Goal: Information Seeking & Learning: Understand process/instructions

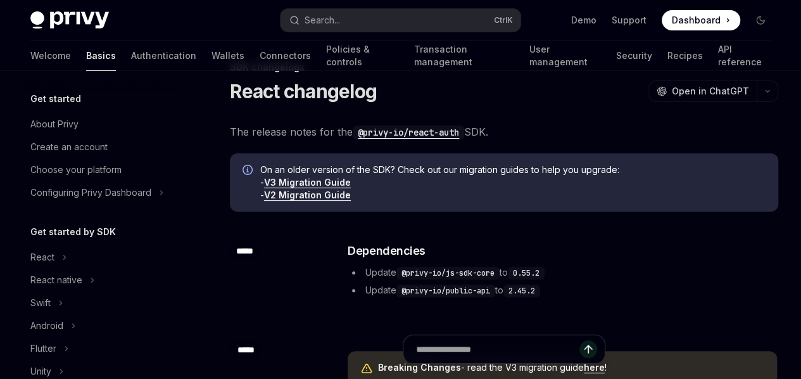
scroll to position [348, 0]
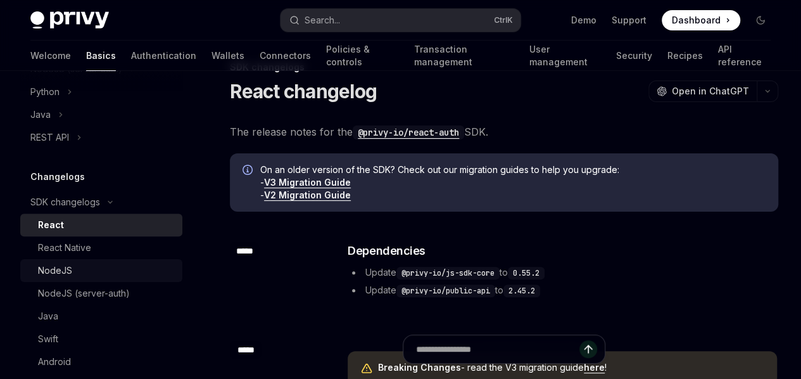
click at [54, 275] on div "NodeJS" at bounding box center [55, 270] width 34 height 15
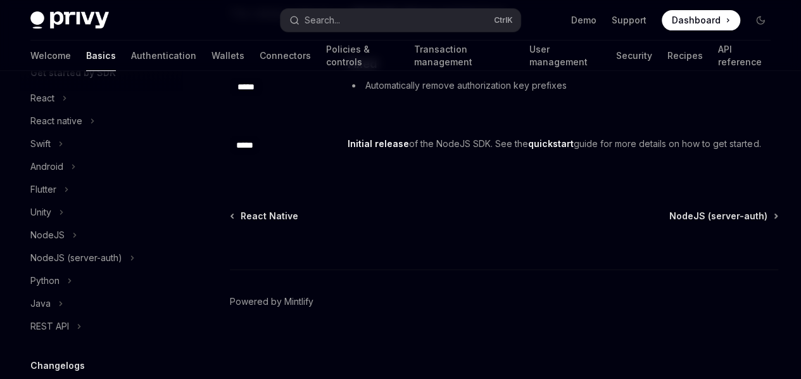
scroll to position [158, 0]
click at [52, 325] on div "REST API" at bounding box center [49, 326] width 39 height 15
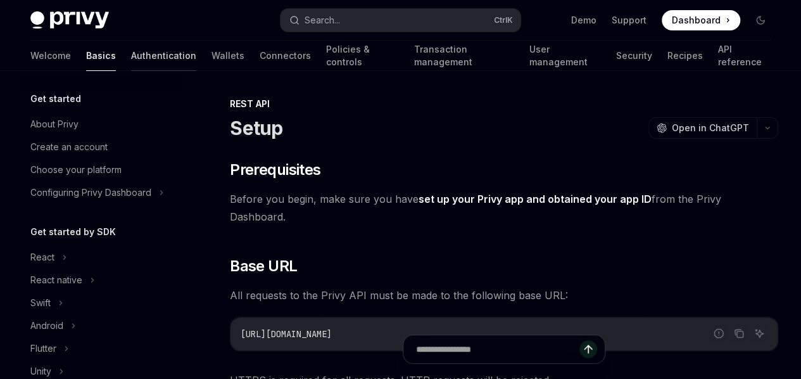
click at [131, 53] on link "Authentication" at bounding box center [163, 56] width 65 height 30
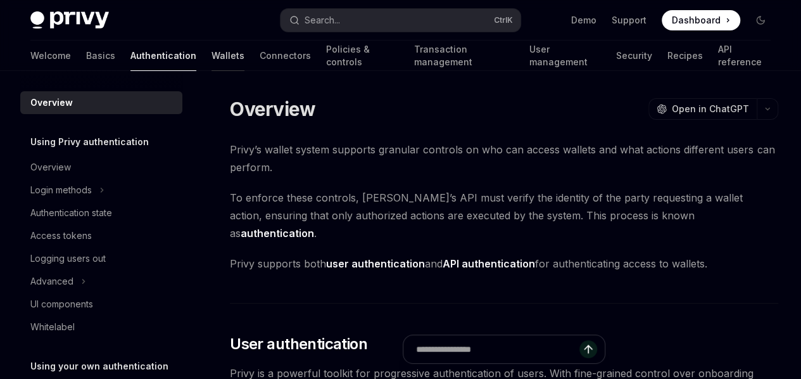
click at [212, 61] on link "Wallets" at bounding box center [228, 56] width 33 height 30
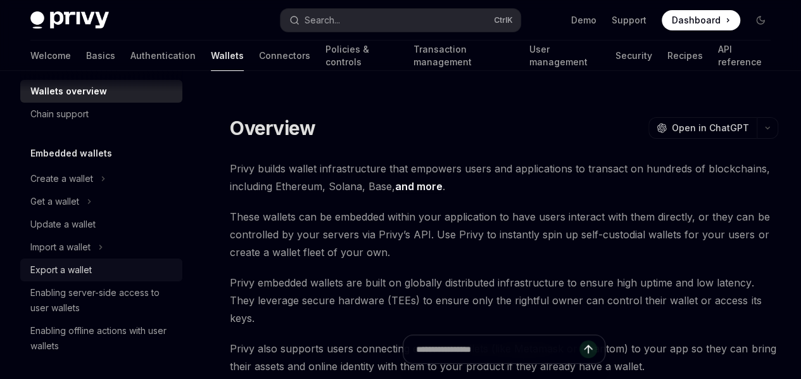
scroll to position [16, 0]
click at [395, 193] on link "and more" at bounding box center [419, 186] width 48 height 13
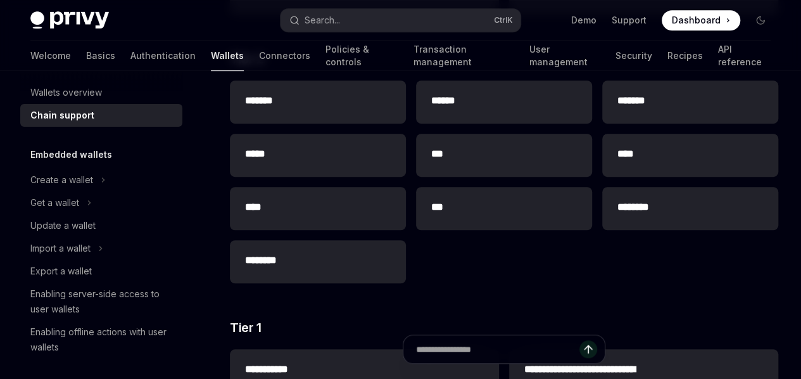
scroll to position [350, 0]
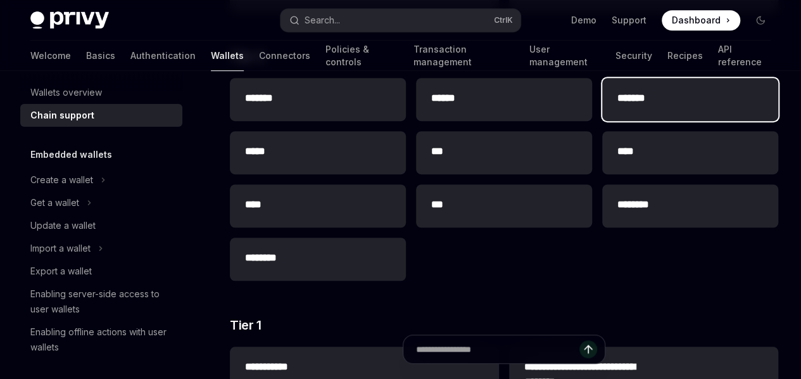
click at [618, 106] on h2 "*******" at bounding box center [653, 98] width 71 height 15
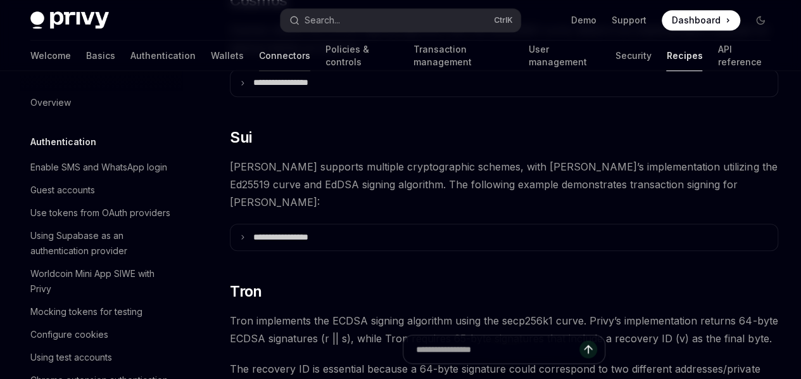
click at [259, 57] on link "Connectors" at bounding box center [284, 56] width 51 height 30
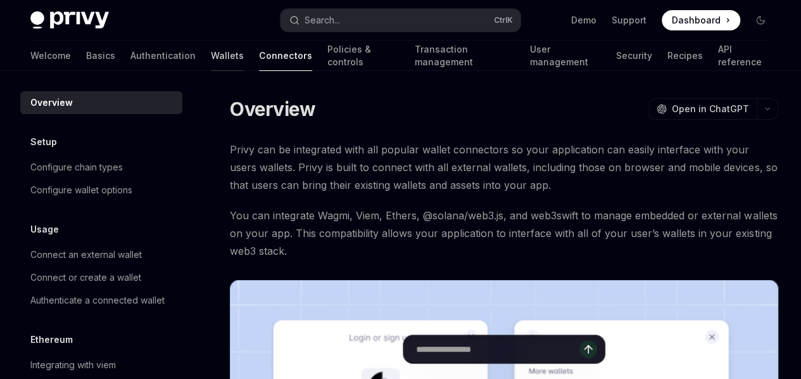
click at [211, 56] on link "Wallets" at bounding box center [227, 56] width 33 height 30
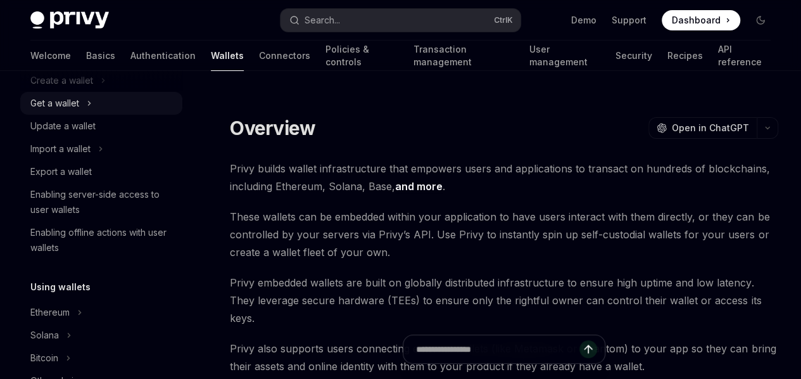
scroll to position [117, 0]
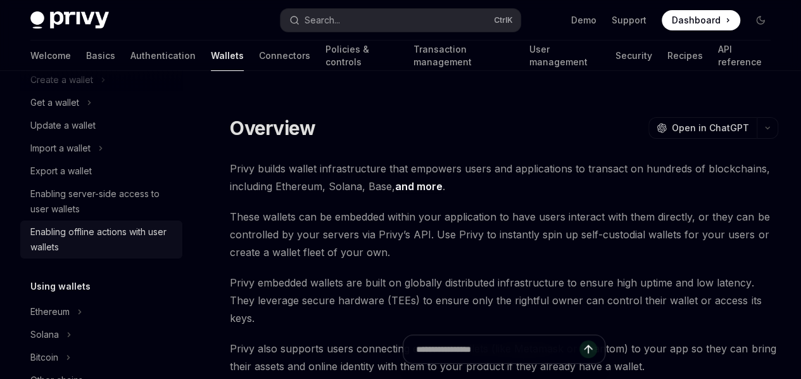
click at [51, 246] on div "Enabling offline actions with user wallets" at bounding box center [102, 239] width 144 height 30
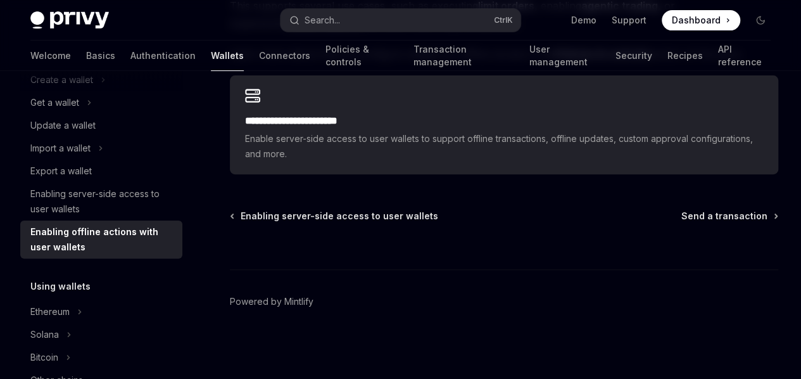
scroll to position [265, 0]
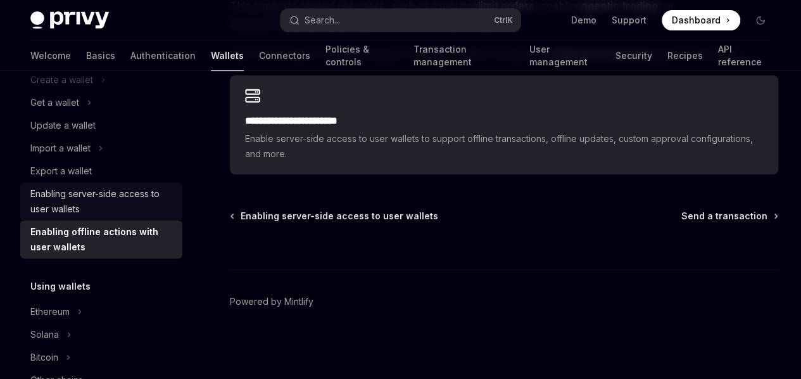
click at [66, 182] on link "Enabling server-side access to user wallets" at bounding box center [101, 201] width 162 height 38
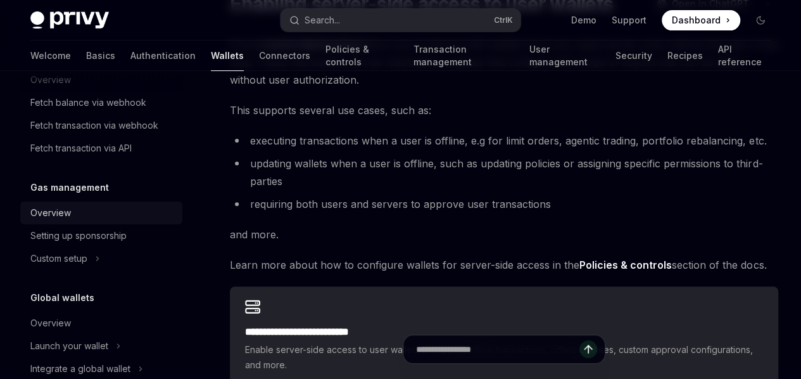
scroll to position [710, 0]
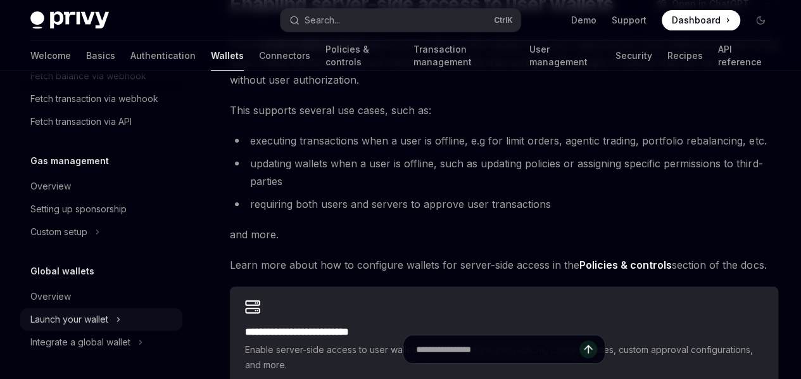
click at [68, 321] on div "Launch your wallet" at bounding box center [69, 319] width 78 height 15
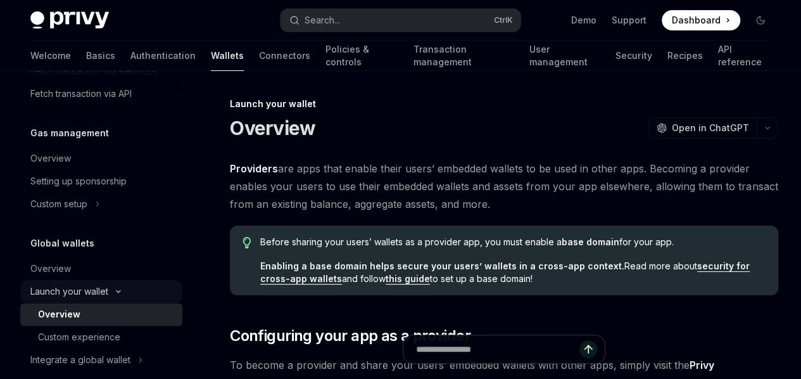
scroll to position [755, 0]
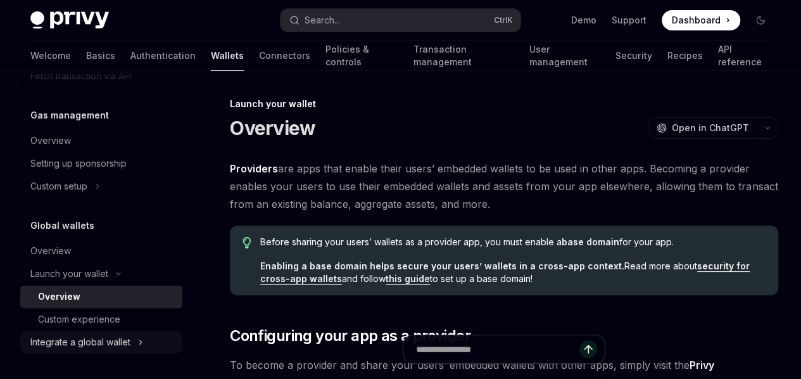
click at [66, 347] on div "Integrate a global wallet" at bounding box center [80, 342] width 100 height 15
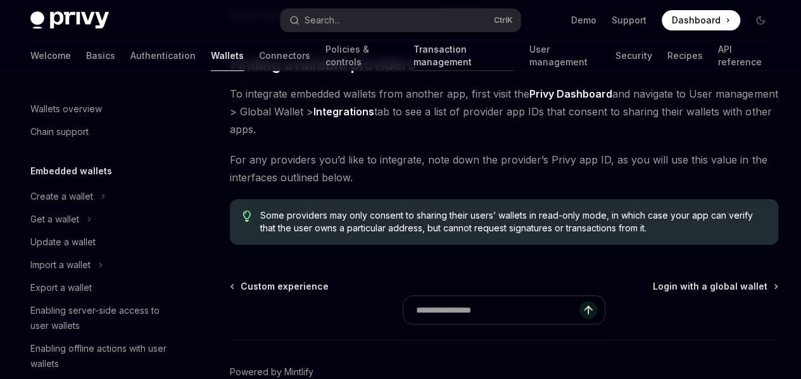
click at [414, 57] on link "Transaction management" at bounding box center [464, 56] width 101 height 30
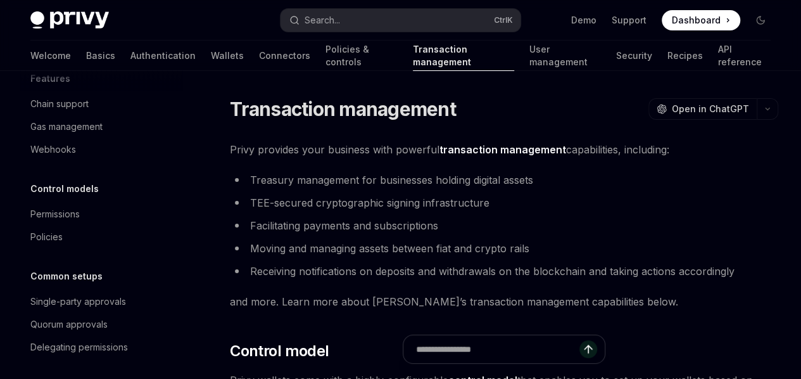
scroll to position [69, 0]
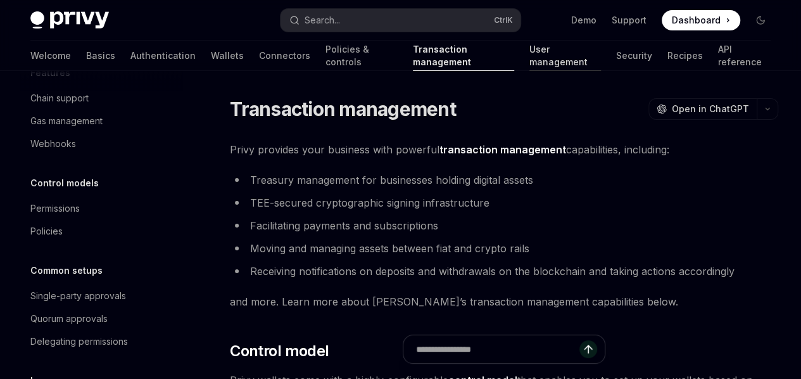
click at [530, 51] on link "User management" at bounding box center [565, 56] width 71 height 30
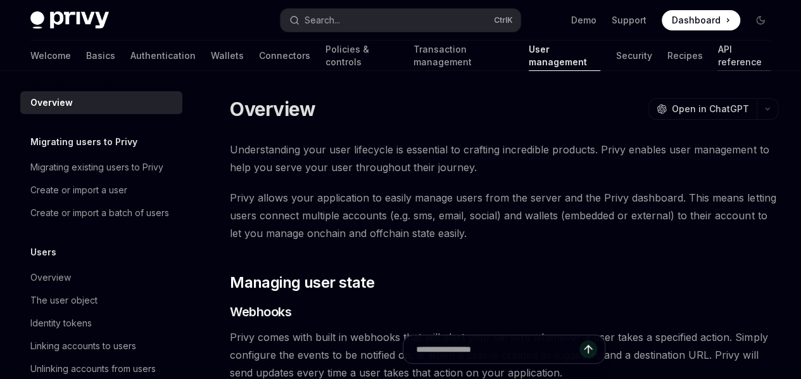
click at [718, 51] on link "API reference" at bounding box center [744, 56] width 53 height 30
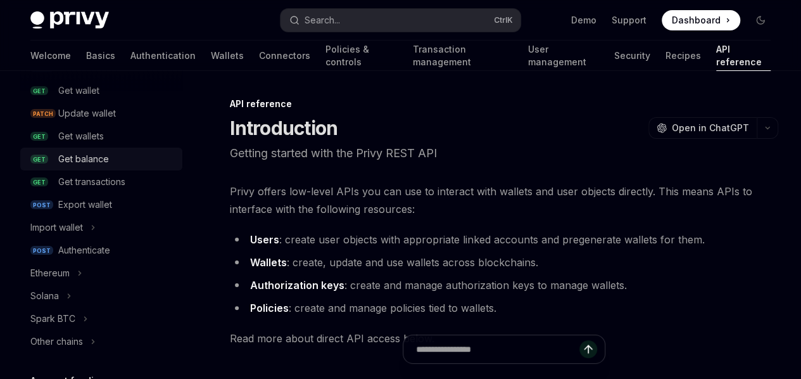
scroll to position [167, 0]
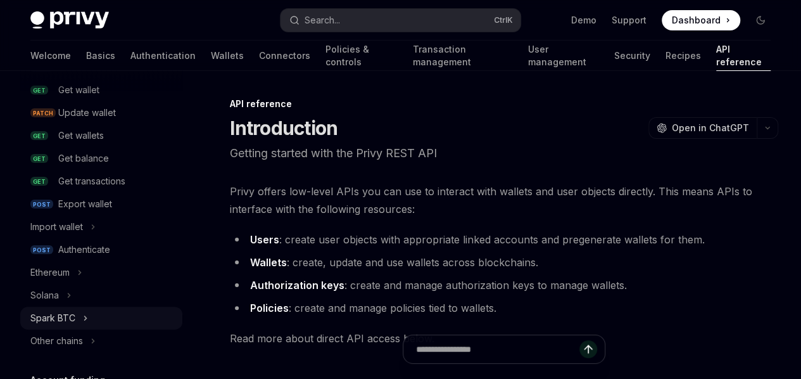
click at [71, 314] on div "Spark BTC" at bounding box center [52, 317] width 45 height 15
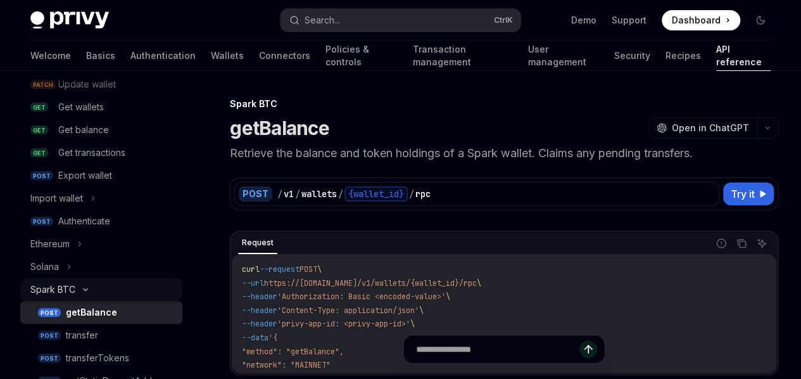
scroll to position [192, 0]
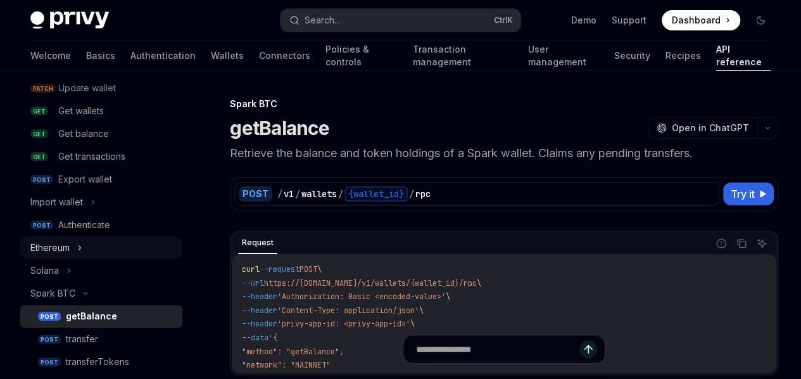
click at [51, 250] on div "Ethereum" at bounding box center [49, 247] width 39 height 15
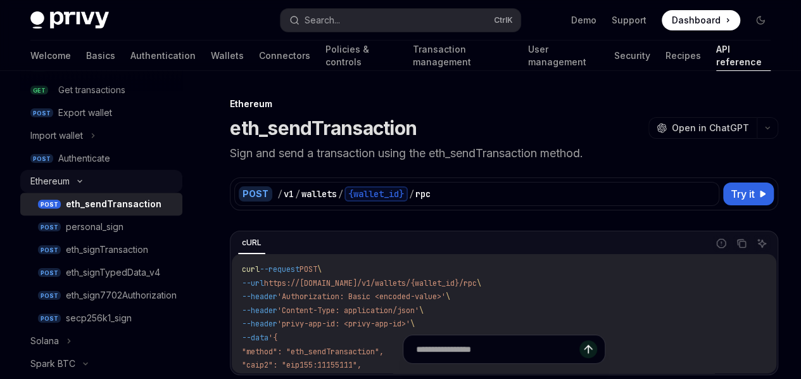
scroll to position [259, 0]
click at [85, 201] on div "eth_sendTransaction" at bounding box center [114, 203] width 96 height 15
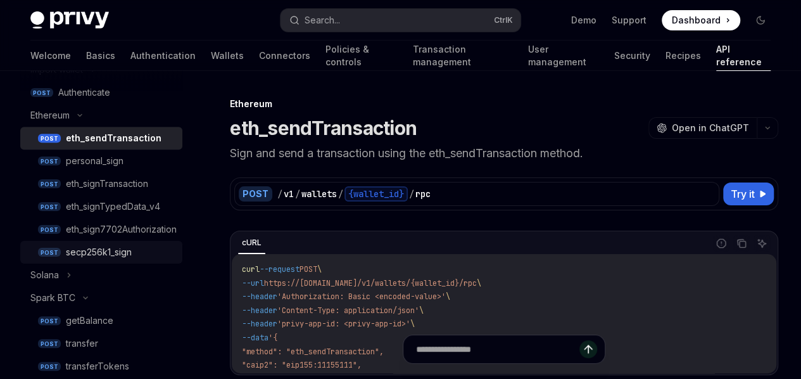
scroll to position [329, 0]
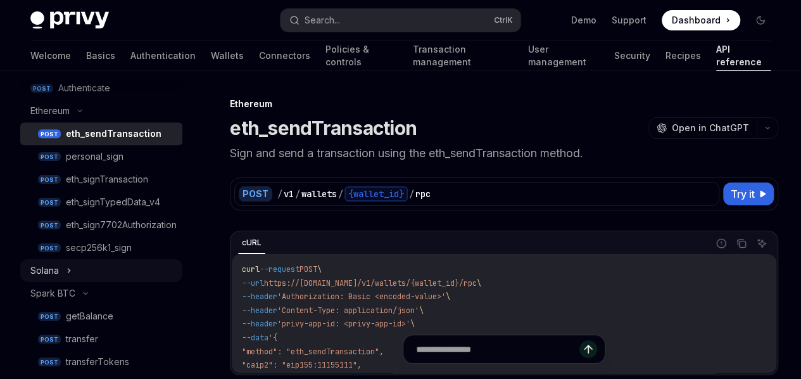
click at [56, 276] on div "Solana" at bounding box center [44, 270] width 29 height 15
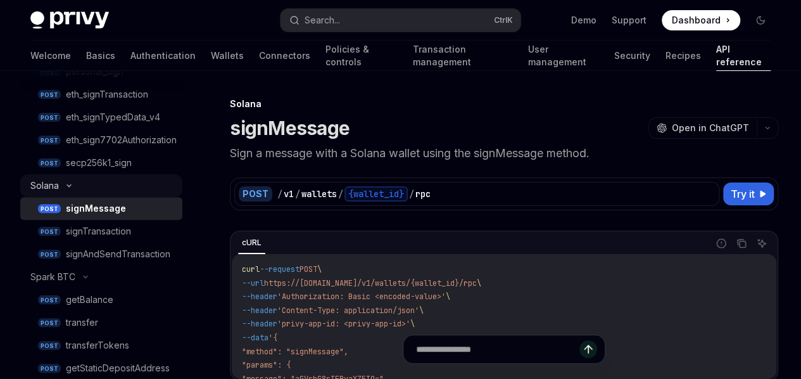
scroll to position [415, 0]
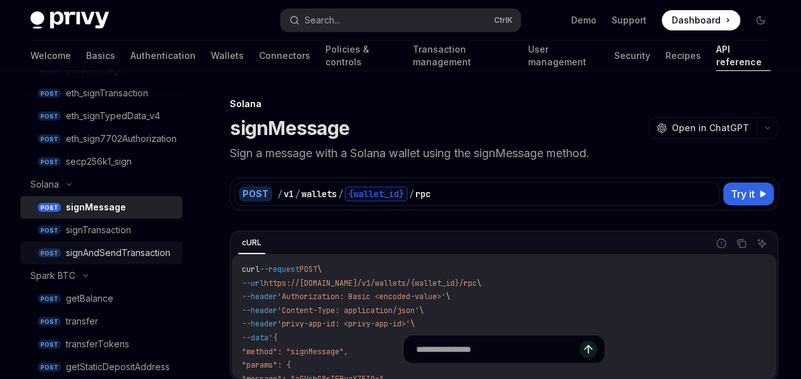
click at [99, 254] on div "signAndSendTransaction" at bounding box center [118, 252] width 105 height 15
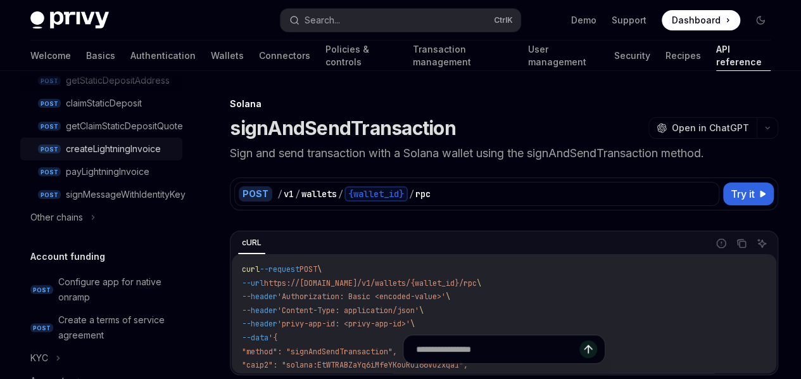
scroll to position [867, 0]
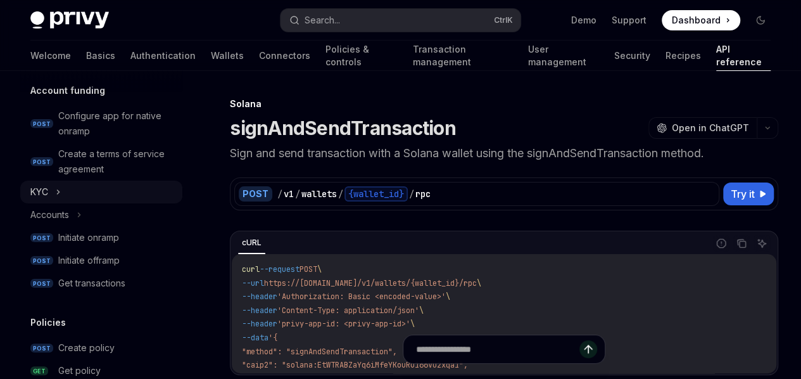
click at [47, 198] on div "KYC" at bounding box center [39, 191] width 18 height 15
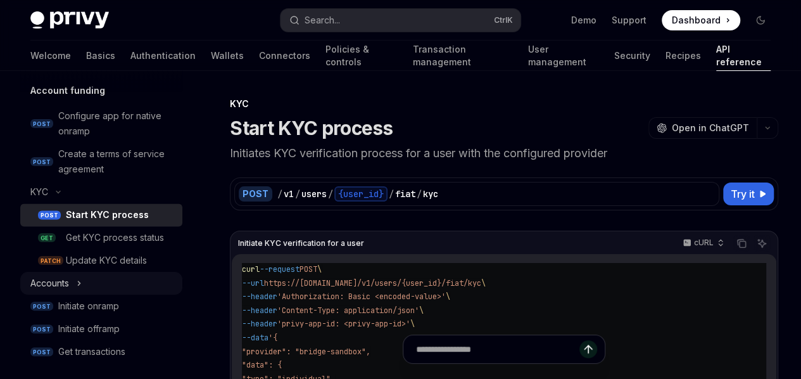
click at [57, 291] on div "Accounts" at bounding box center [49, 283] width 39 height 15
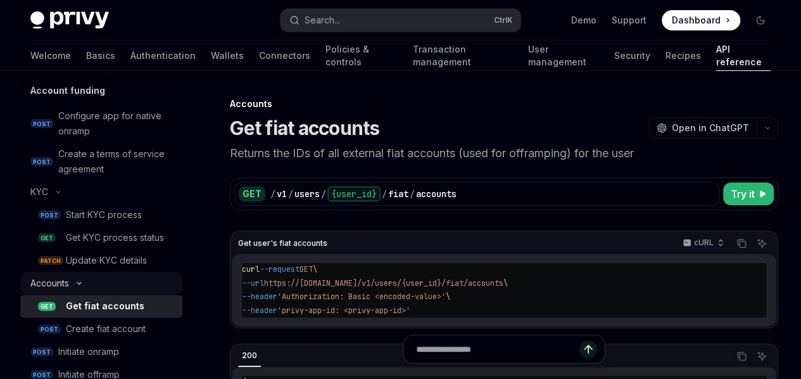
click at [57, 291] on div "Accounts" at bounding box center [49, 283] width 39 height 15
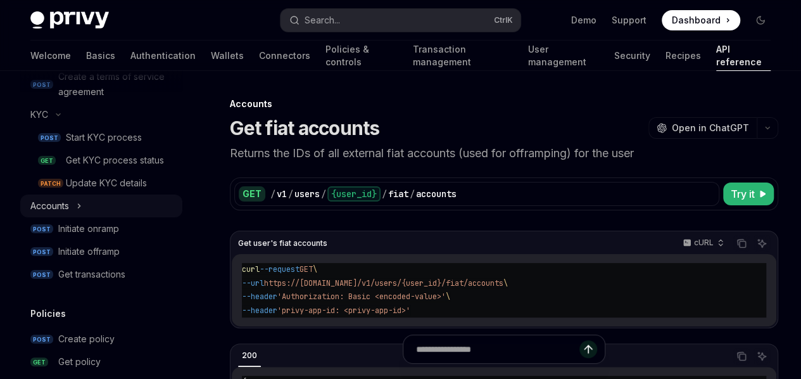
scroll to position [945, 0]
click at [52, 213] on div "Accounts" at bounding box center [49, 205] width 39 height 15
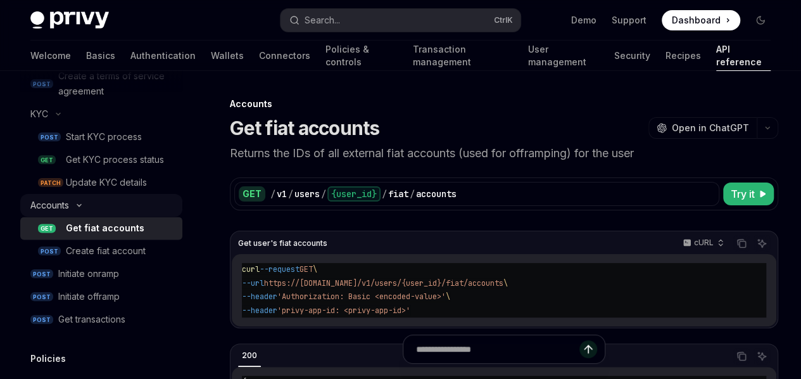
click at [52, 213] on div "Accounts" at bounding box center [49, 205] width 39 height 15
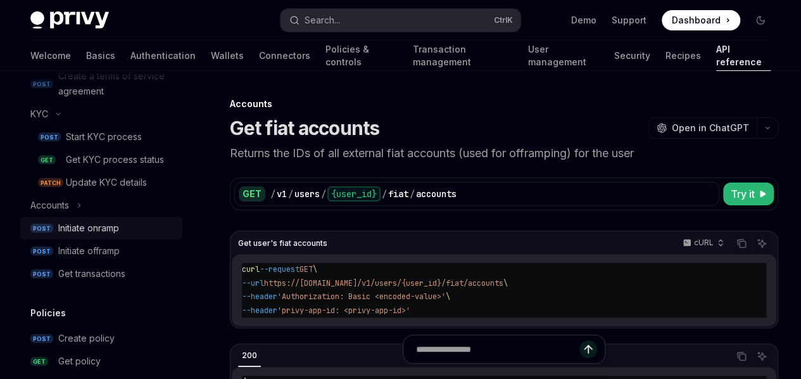
click at [72, 236] on div "Initiate onramp" at bounding box center [88, 227] width 61 height 15
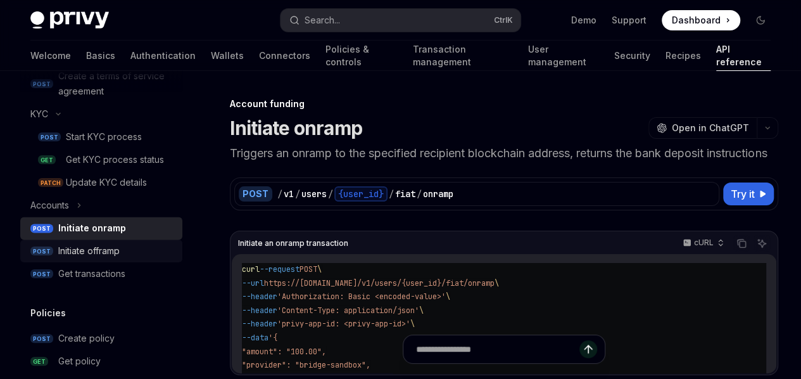
click at [83, 258] on div "Initiate offramp" at bounding box center [88, 250] width 61 height 15
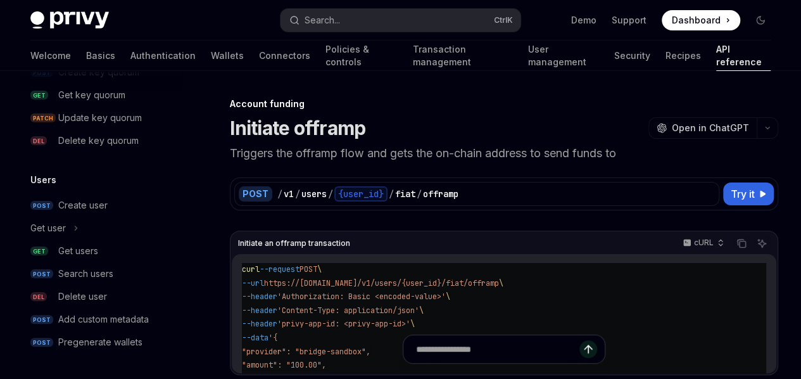
scroll to position [1447, 0]
click at [67, 221] on button "Get user" at bounding box center [101, 228] width 162 height 23
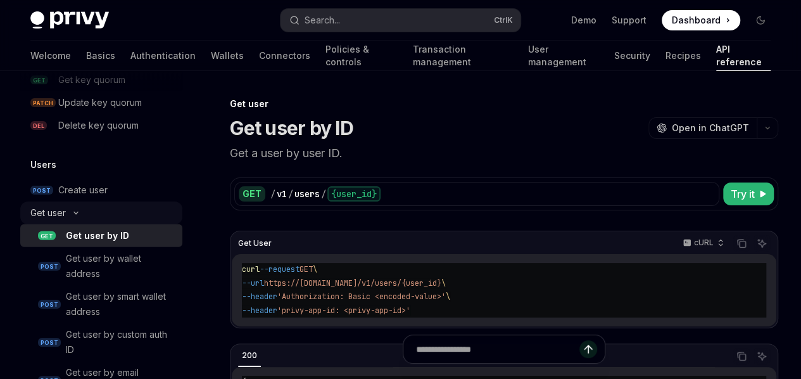
click at [67, 221] on button "Get user" at bounding box center [101, 212] width 162 height 23
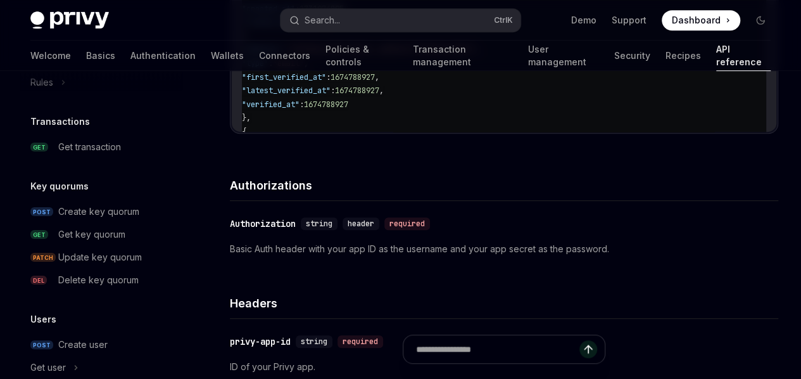
scroll to position [1279, 0]
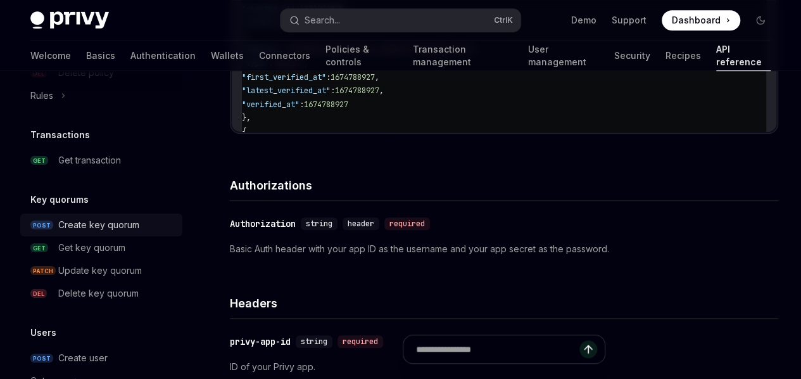
click at [84, 233] on div "Create key quorum" at bounding box center [98, 224] width 81 height 15
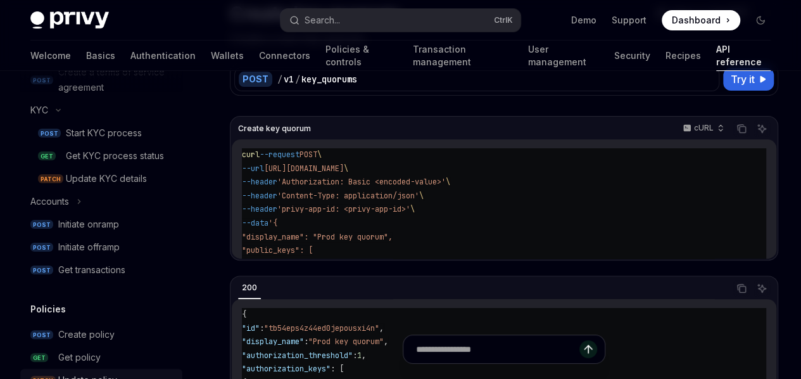
scroll to position [834, 0]
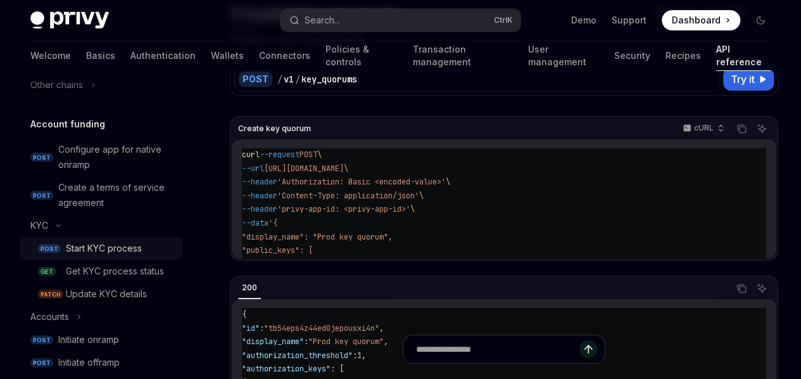
click at [113, 247] on div "Start KYC process" at bounding box center [104, 248] width 76 height 15
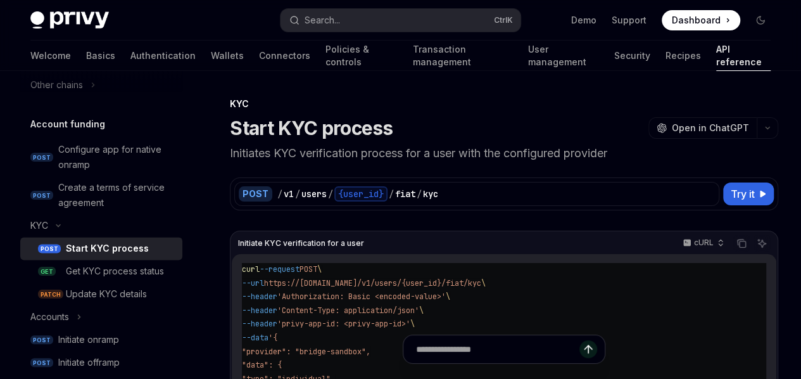
type textarea "*"
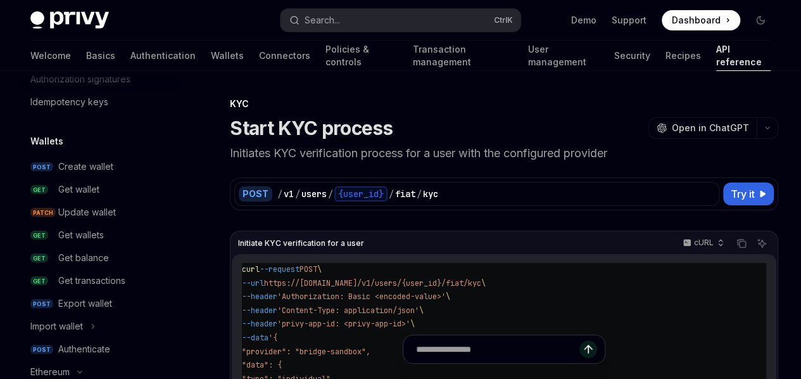
scroll to position [67, 0]
